Goal: Find specific page/section: Find specific page/section

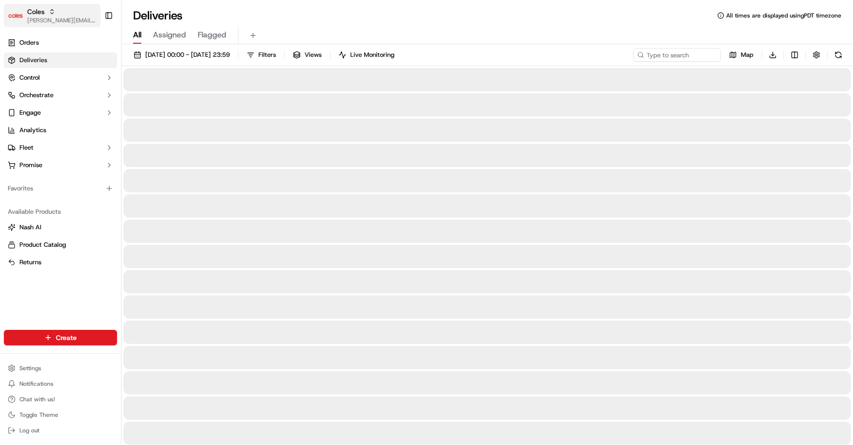
click at [49, 13] on icon "button" at bounding box center [52, 11] width 7 height 7
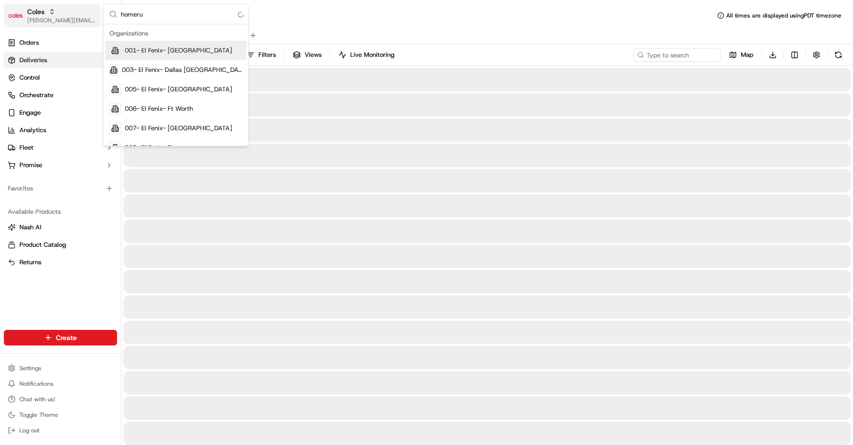
type input "homerun"
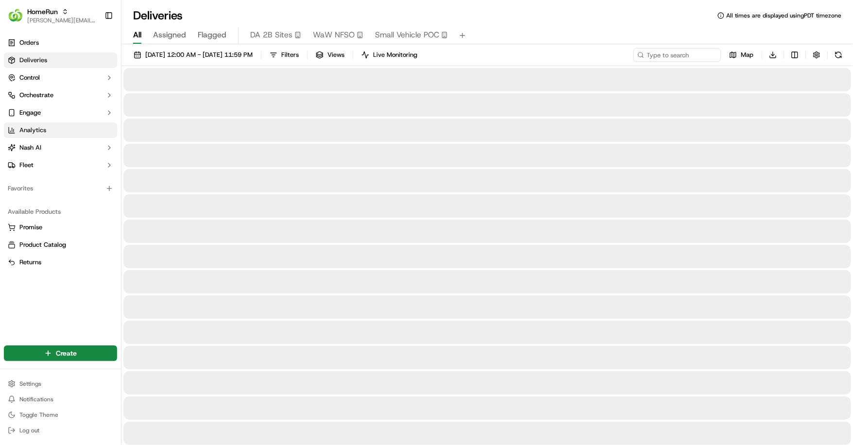
click at [61, 125] on link "Analytics" at bounding box center [60, 130] width 113 height 16
